Goal: Information Seeking & Learning: Learn about a topic

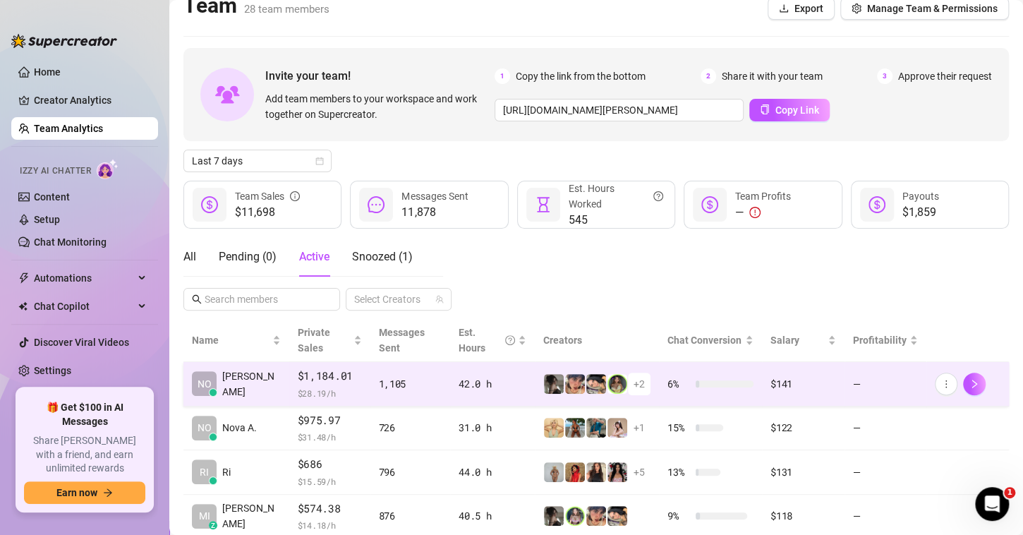
scroll to position [62, 0]
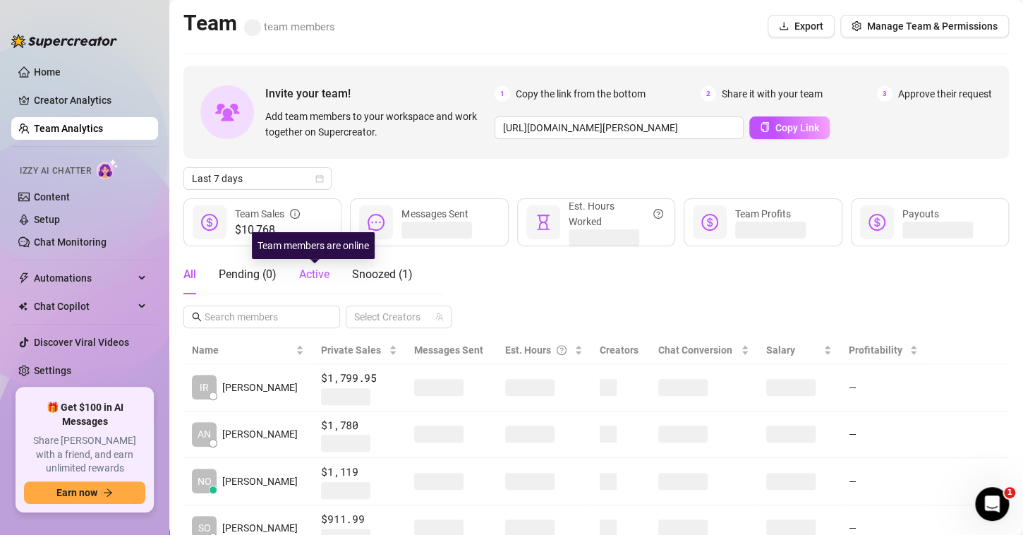
click at [315, 271] on span "Active" at bounding box center [314, 273] width 30 height 13
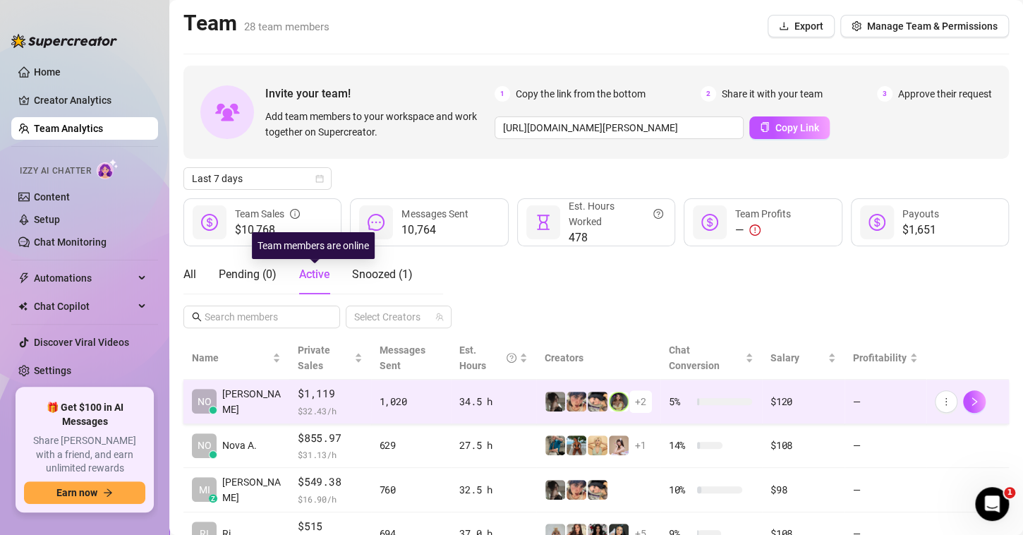
scroll to position [44, 0]
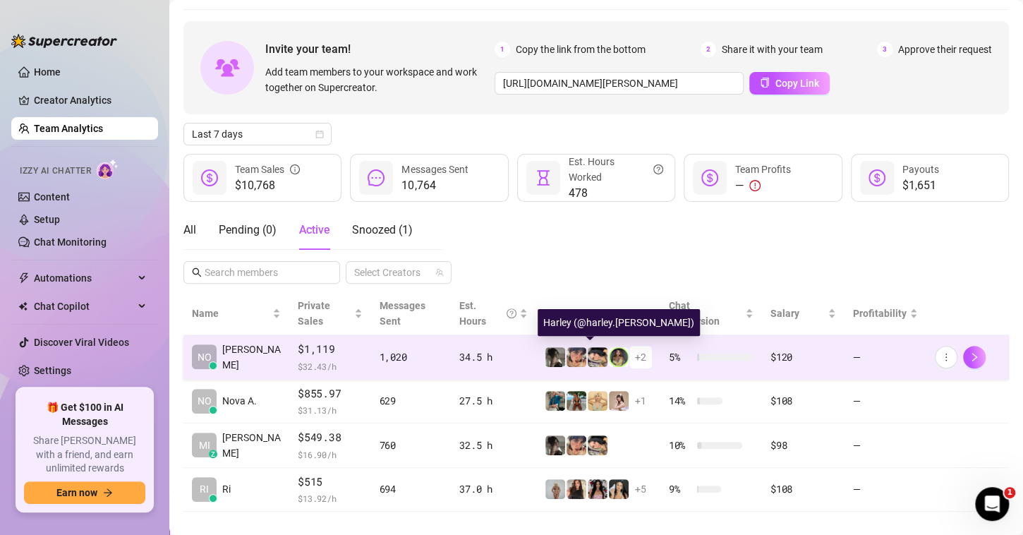
click at [598, 365] on td "+ 2" at bounding box center [598, 357] width 124 height 44
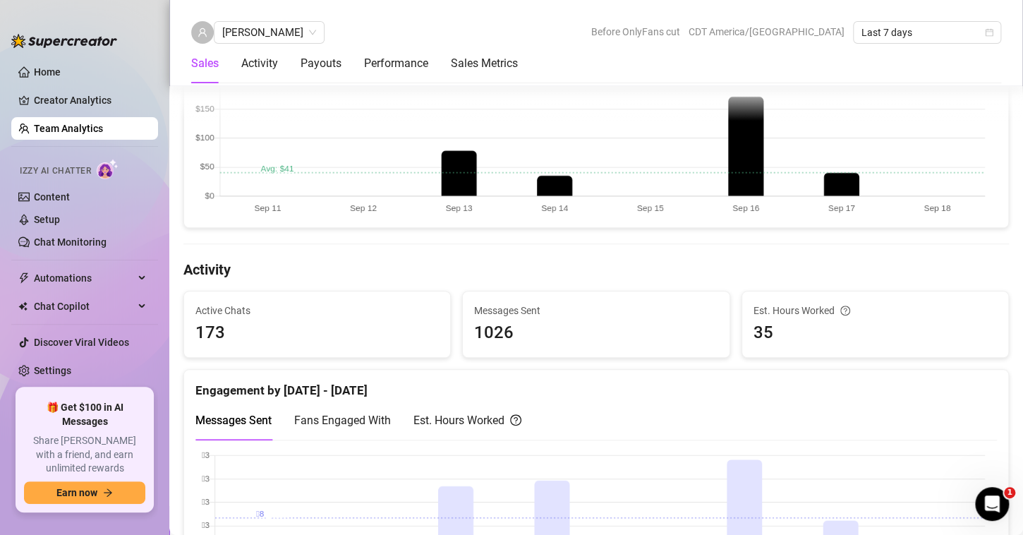
scroll to position [164, 0]
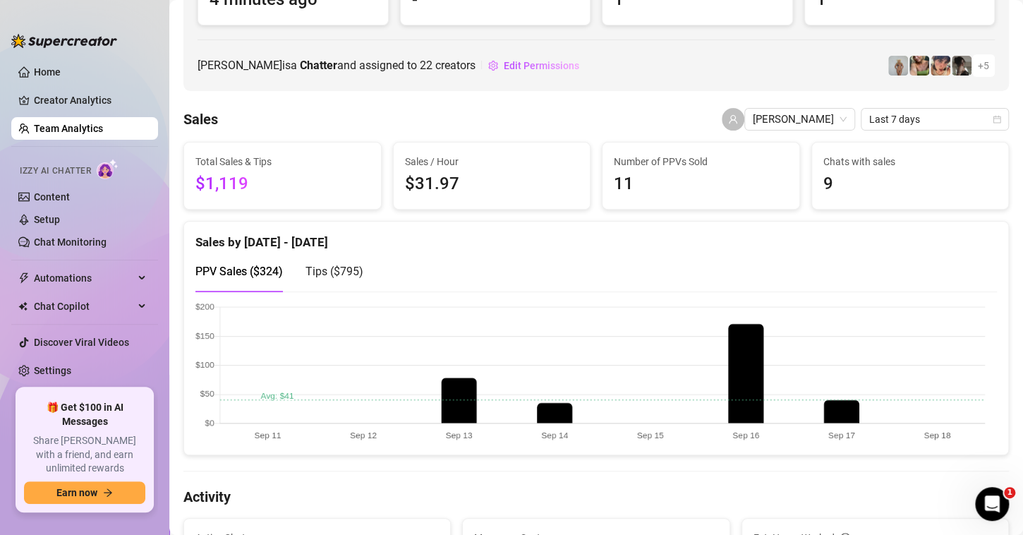
click at [66, 131] on link "Team Analytics" at bounding box center [68, 128] width 69 height 11
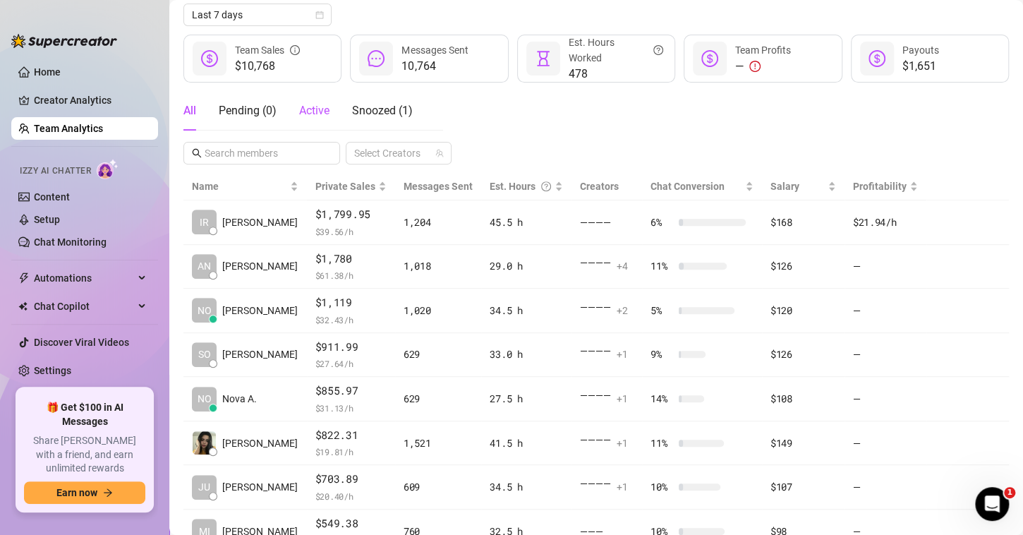
click at [330, 107] on span "Active" at bounding box center [314, 110] width 30 height 13
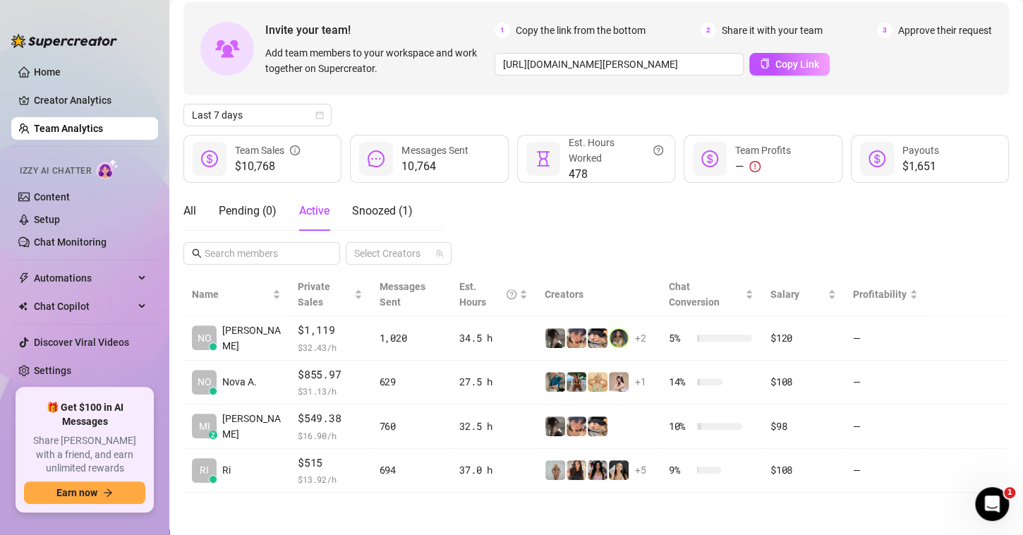
scroll to position [62, 0]
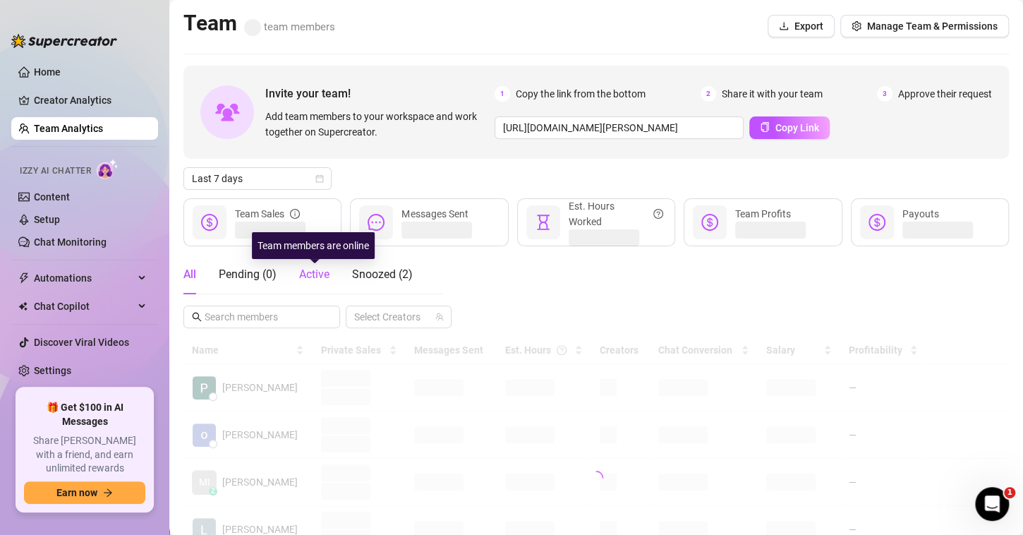
click at [310, 274] on span "Active" at bounding box center [314, 273] width 30 height 13
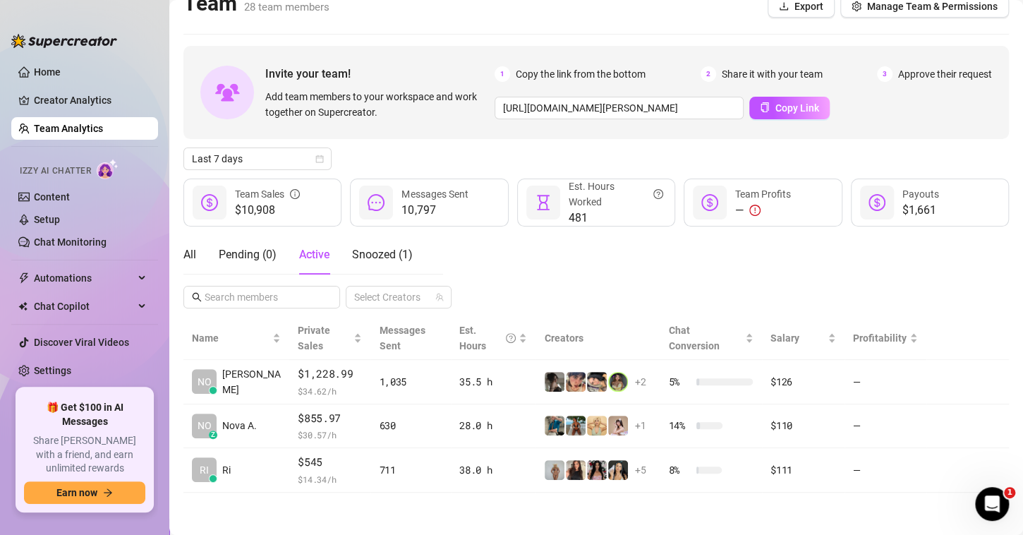
scroll to position [3, 0]
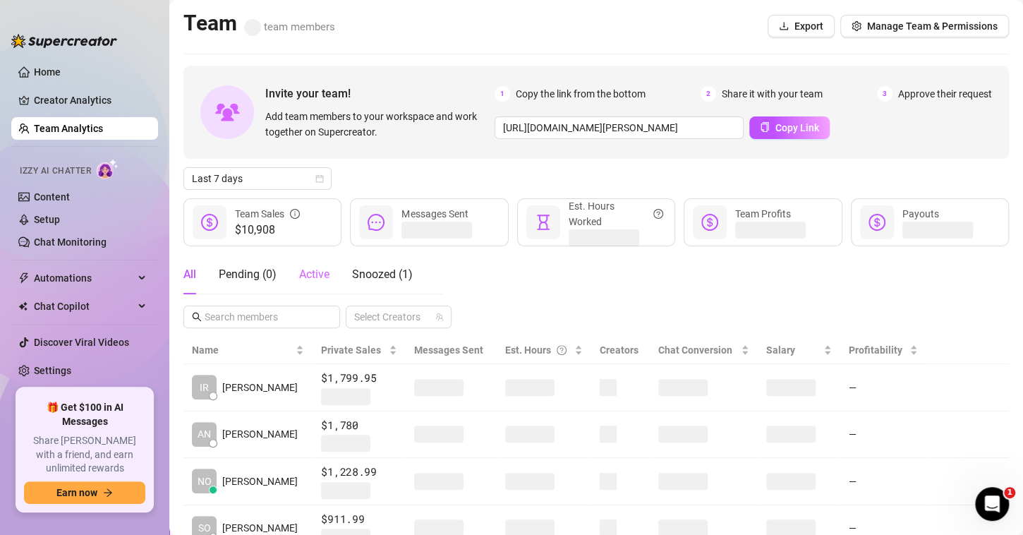
click at [321, 286] on div "Active" at bounding box center [314, 275] width 30 height 40
